Goal: Task Accomplishment & Management: Use online tool/utility

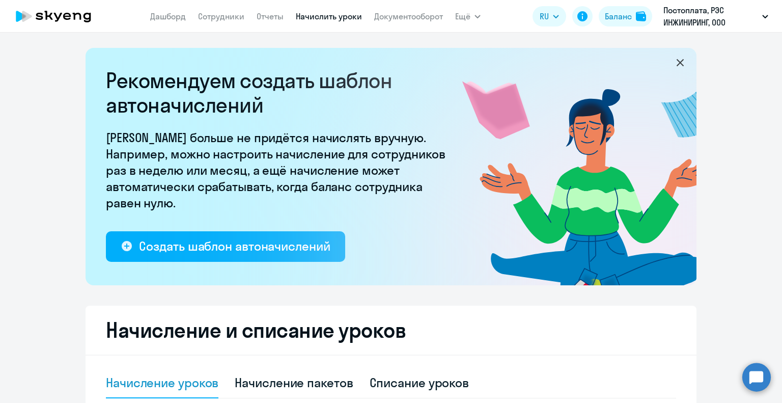
select select "10"
click at [231, 20] on link "Сотрудники" at bounding box center [221, 16] width 46 height 10
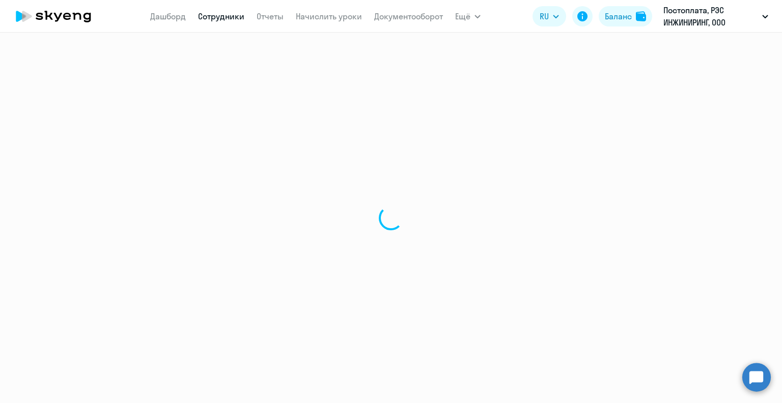
select select "30"
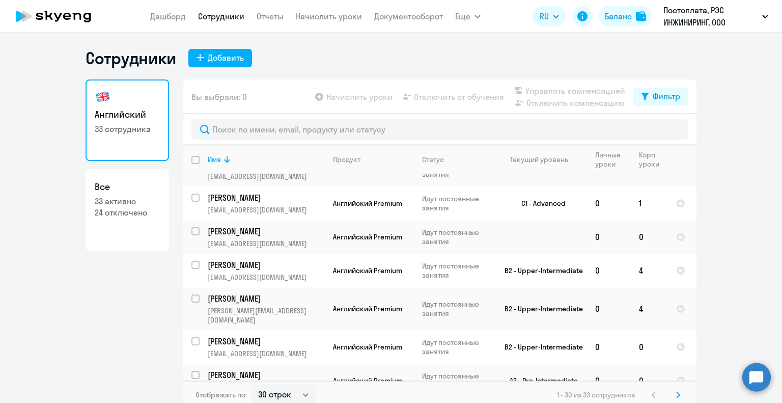
scroll to position [509, 0]
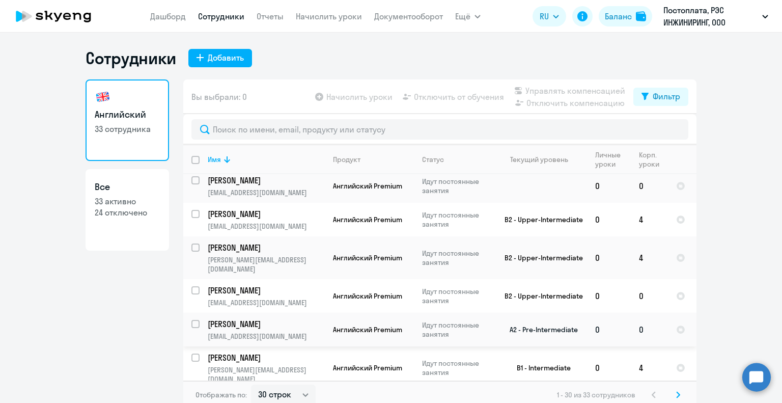
click at [191, 320] on input "select row 41358345" at bounding box center [201, 330] width 20 height 20
checkbox input "true"
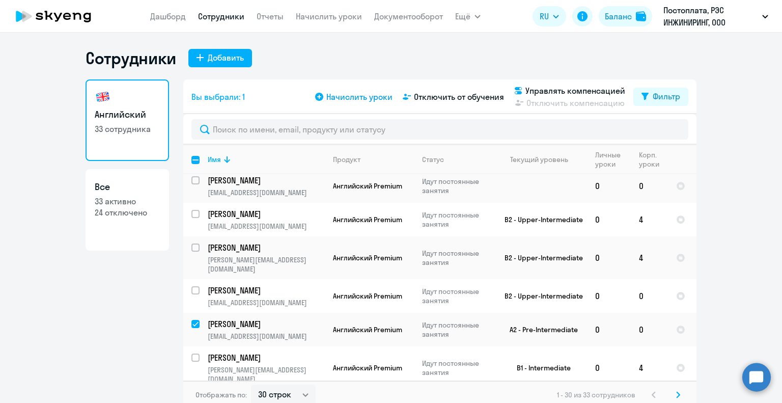
click at [370, 96] on span "Начислить уроки" at bounding box center [359, 97] width 66 height 12
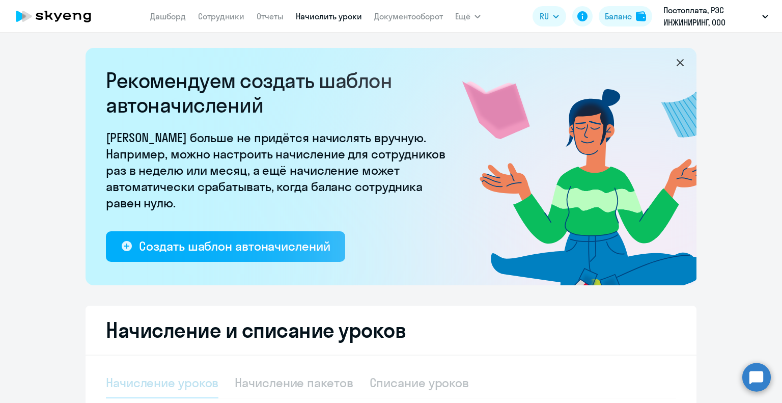
select select "10"
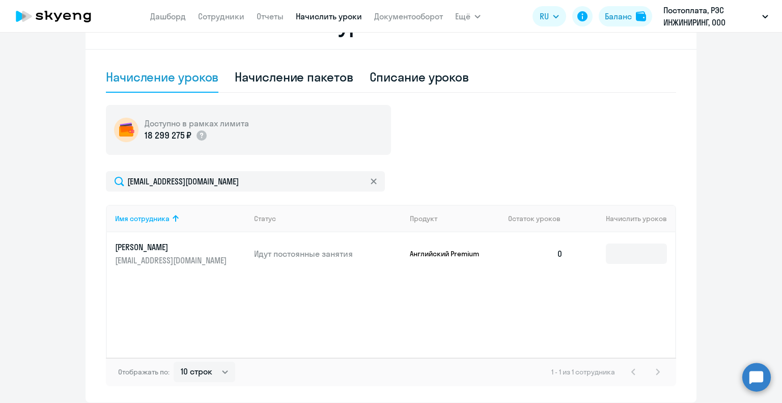
scroll to position [346, 0]
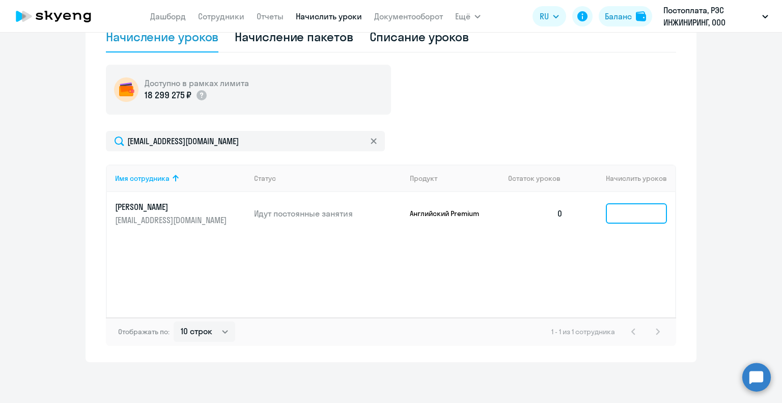
click at [623, 207] on input at bounding box center [636, 213] width 61 height 20
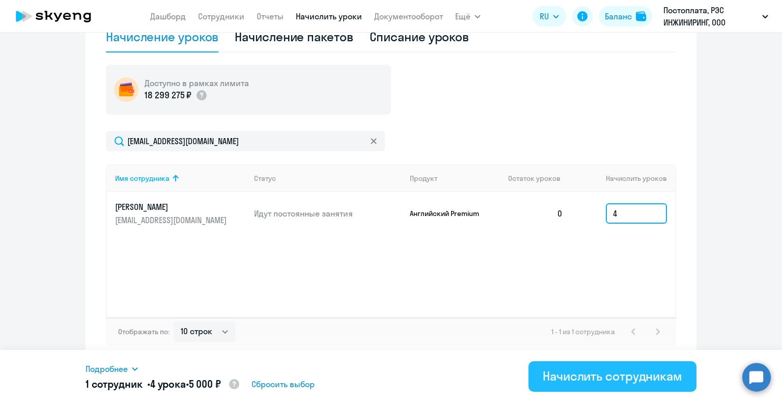
type input "4"
click at [607, 382] on div "Начислить сотрудникам" at bounding box center [611, 375] width 139 height 16
